Goal: Information Seeking & Learning: Learn about a topic

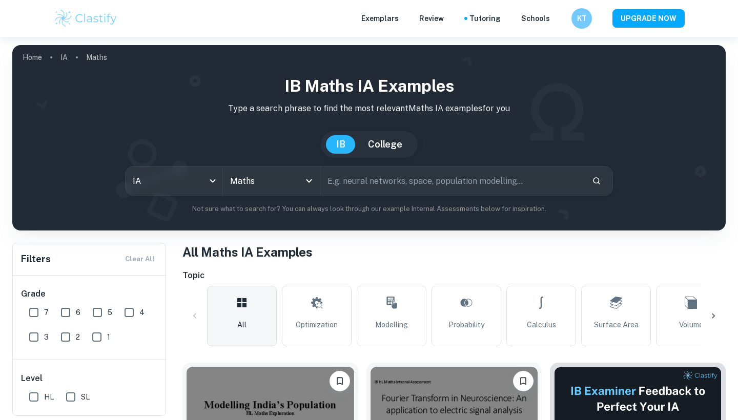
type input "Maths"
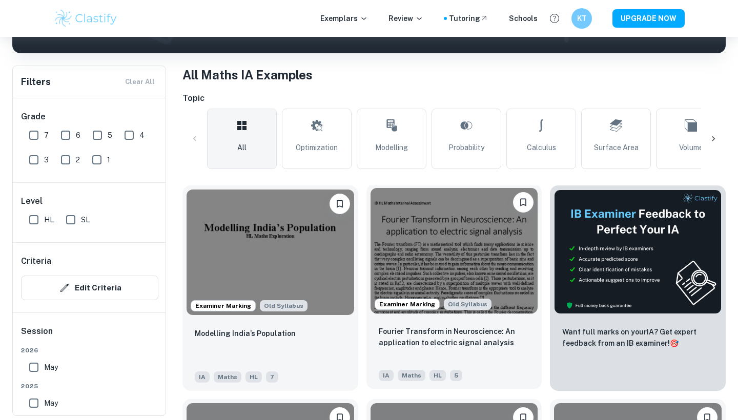
scroll to position [203, 0]
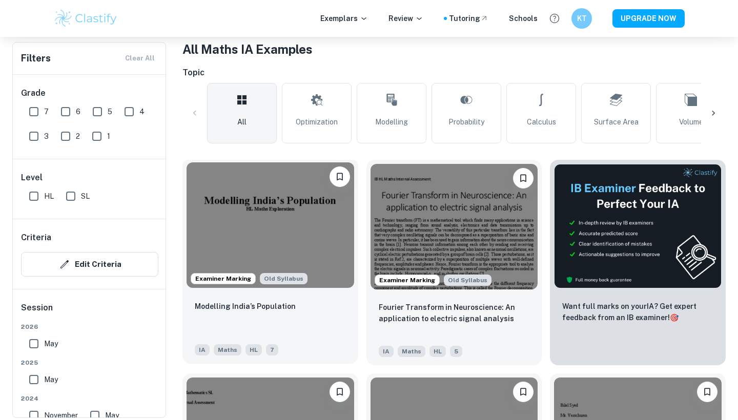
click at [327, 260] on img at bounding box center [271, 225] width 168 height 126
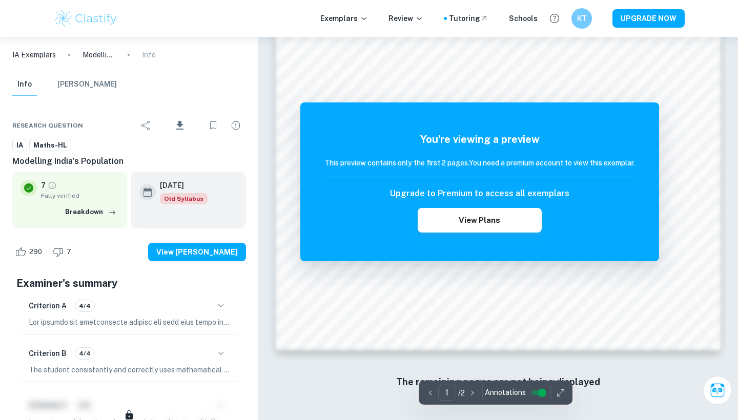
scroll to position [954, 0]
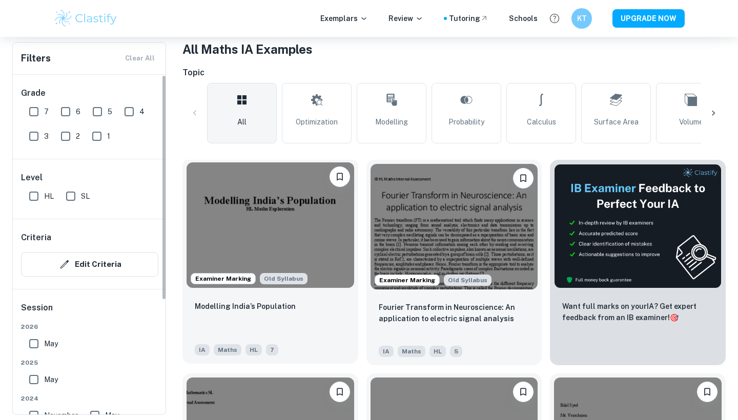
scroll to position [430, 0]
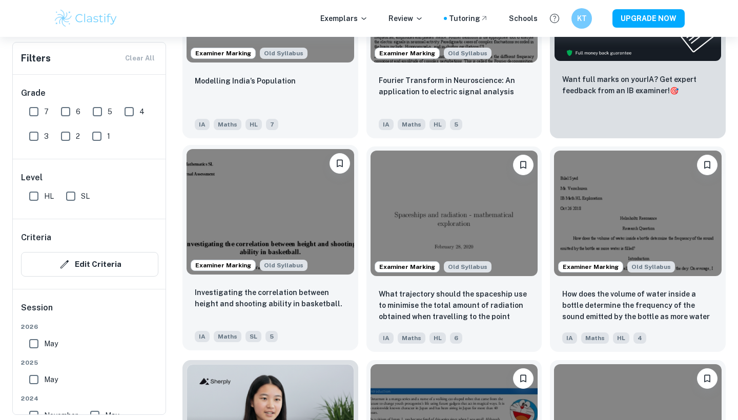
click at [322, 220] on img at bounding box center [271, 212] width 168 height 126
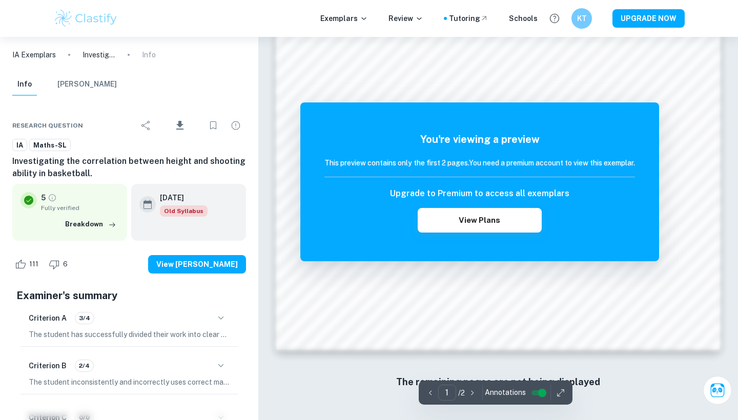
scroll to position [954, 0]
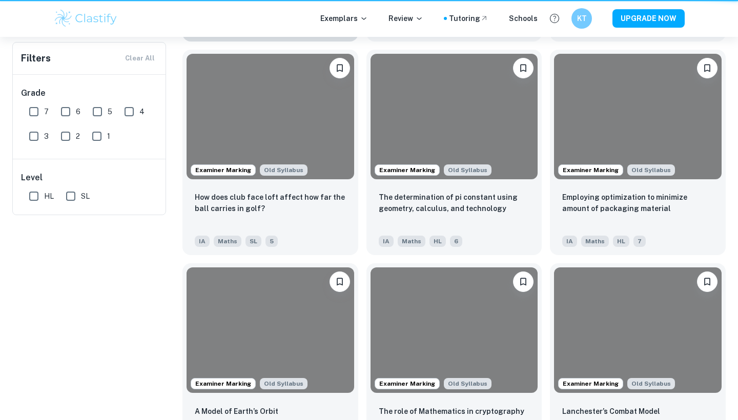
scroll to position [430, 0]
